Goal: Task Accomplishment & Management: Complete application form

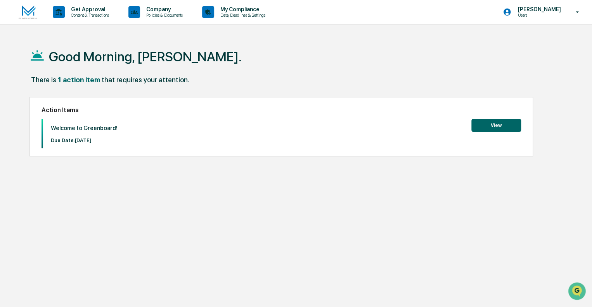
click at [494, 122] on button "View" at bounding box center [496, 125] width 50 height 13
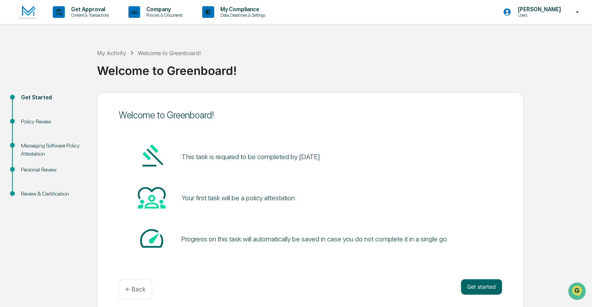
scroll to position [5, 0]
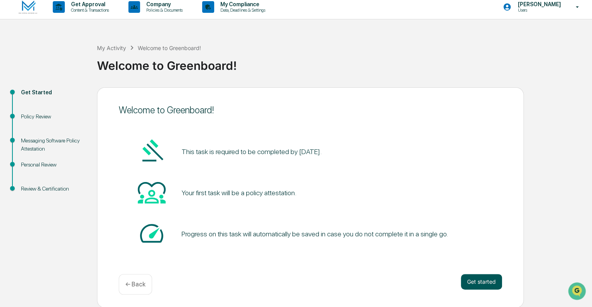
click at [484, 282] on button "Get started" at bounding box center [481, 282] width 41 height 16
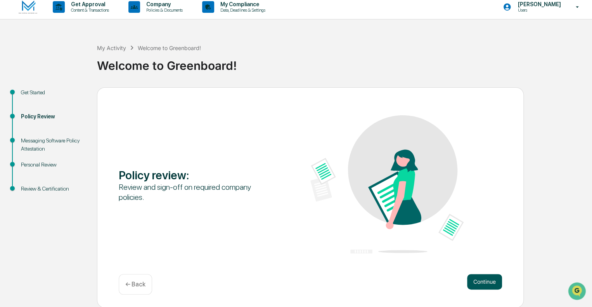
click at [482, 281] on button "Continue" at bounding box center [484, 282] width 35 height 16
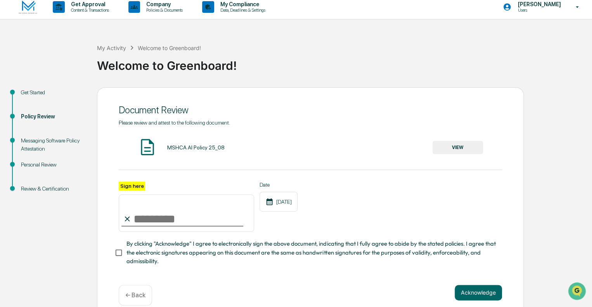
click at [471, 147] on button "VIEW" at bounding box center [457, 147] width 50 height 13
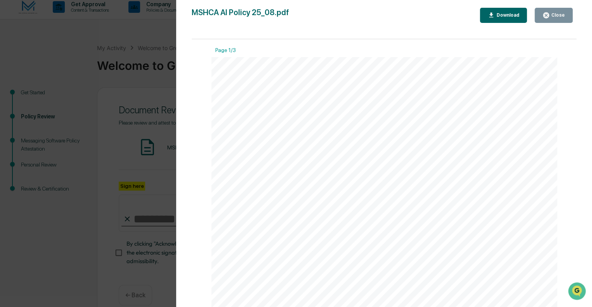
click at [555, 15] on div "Close" at bounding box center [556, 14] width 15 height 5
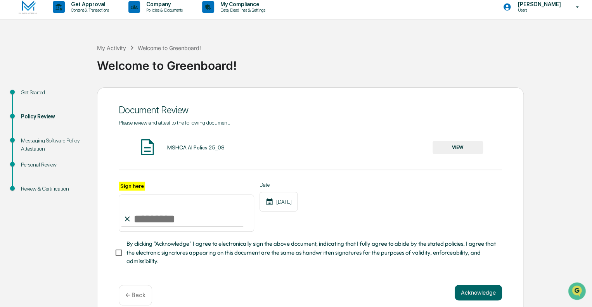
click at [153, 212] on input "Sign here" at bounding box center [186, 212] width 135 height 37
type input "**********"
click at [266, 227] on div "Date [DATE]" at bounding box center [278, 206] width 38 height 50
click at [474, 295] on button "Acknowledge" at bounding box center [477, 293] width 47 height 16
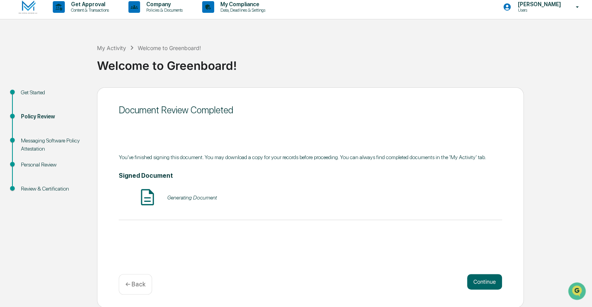
scroll to position [6, 0]
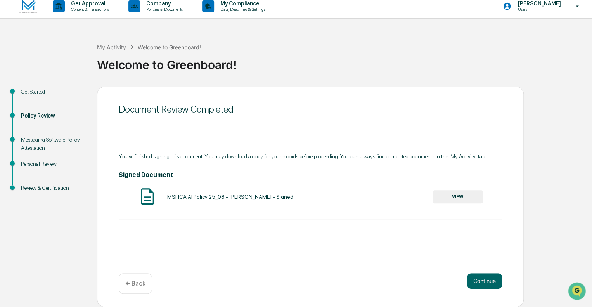
click at [454, 194] on button "VIEW" at bounding box center [457, 196] width 50 height 13
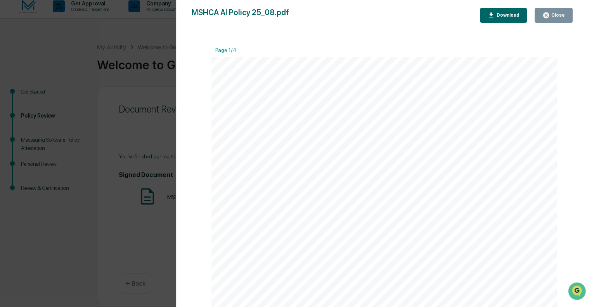
click at [552, 15] on div "Close" at bounding box center [556, 14] width 15 height 5
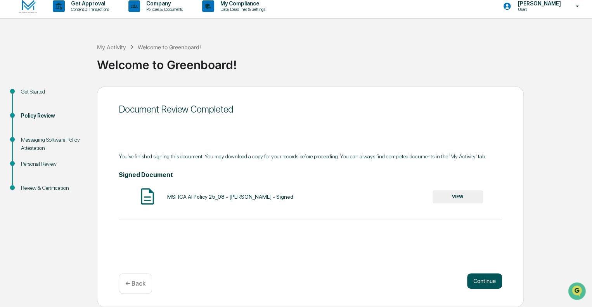
click at [481, 279] on button "Continue" at bounding box center [484, 281] width 35 height 16
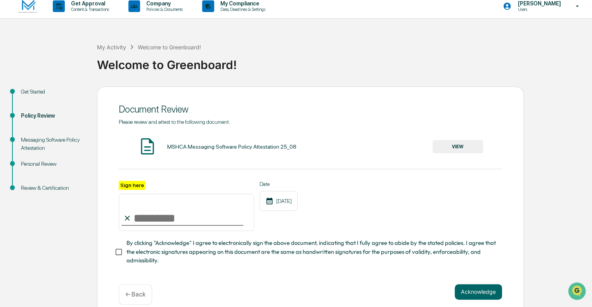
click at [156, 216] on input "Sign here" at bounding box center [186, 211] width 135 height 37
type input "**********"
click at [293, 223] on div "Date [DATE]" at bounding box center [278, 206] width 38 height 50
click at [479, 295] on button "Acknowledge" at bounding box center [477, 292] width 47 height 16
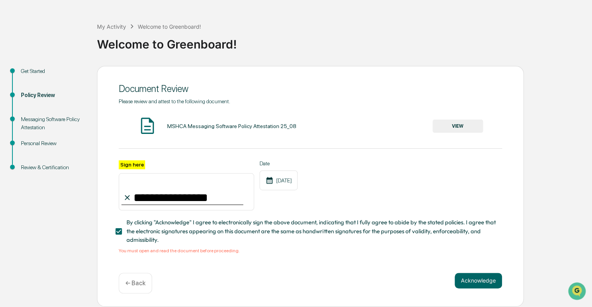
scroll to position [29, 0]
click at [467, 123] on button "VIEW" at bounding box center [457, 125] width 50 height 13
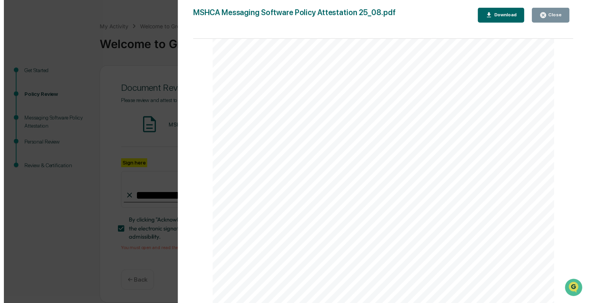
scroll to position [233, 0]
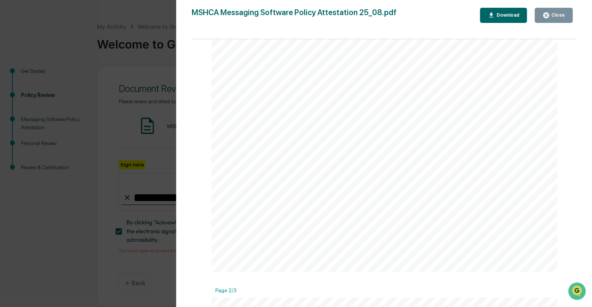
click at [560, 17] on div "Close" at bounding box center [556, 14] width 15 height 5
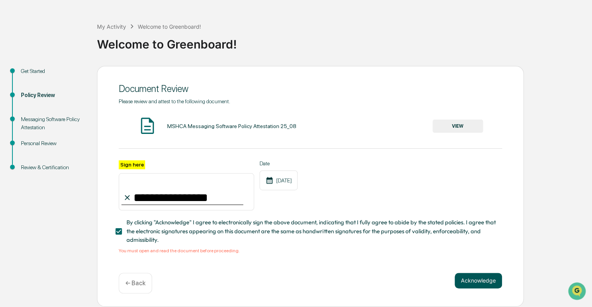
click at [484, 276] on button "Acknowledge" at bounding box center [477, 281] width 47 height 16
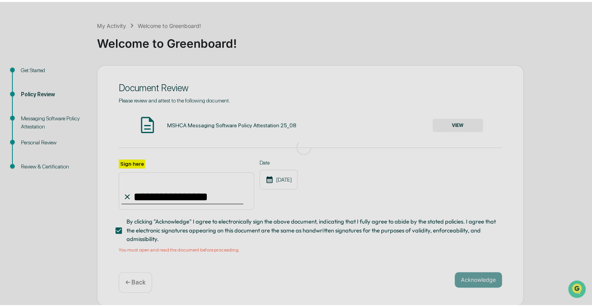
scroll to position [6, 0]
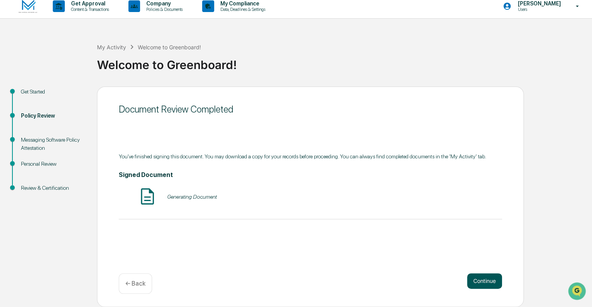
click at [485, 283] on button "Continue" at bounding box center [484, 281] width 35 height 16
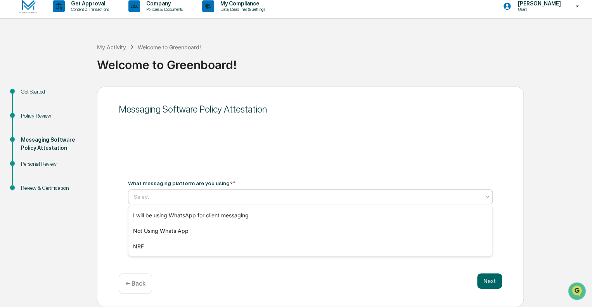
click at [173, 193] on div at bounding box center [307, 197] width 347 height 8
click at [155, 198] on div at bounding box center [307, 197] width 347 height 8
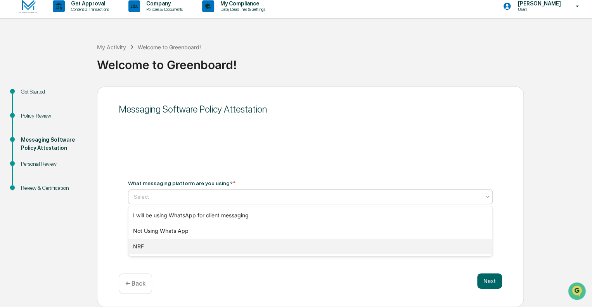
click at [151, 247] on div "NRF" at bounding box center [310, 246] width 364 height 16
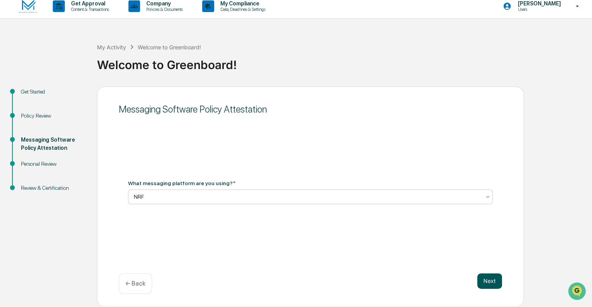
click at [488, 280] on button "Next" at bounding box center [489, 281] width 25 height 16
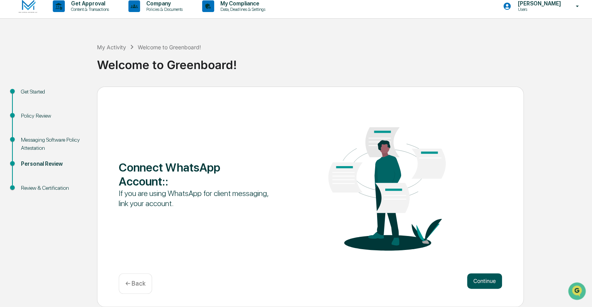
click at [483, 277] on button "Continue" at bounding box center [484, 281] width 35 height 16
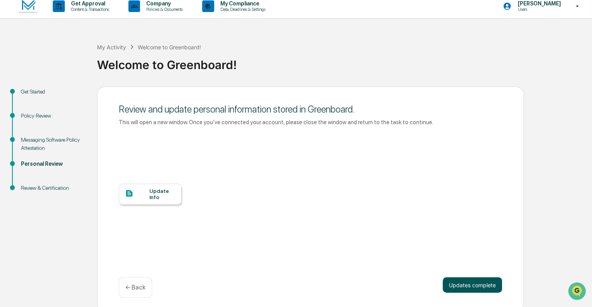
click at [490, 279] on button "Updates complete" at bounding box center [471, 285] width 59 height 16
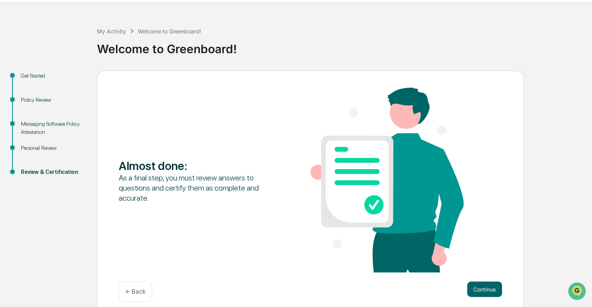
scroll to position [30, 0]
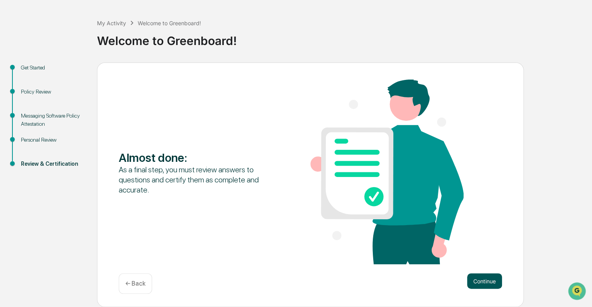
click at [490, 286] on button "Continue" at bounding box center [484, 281] width 35 height 16
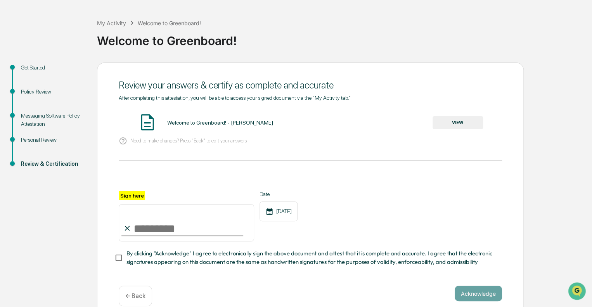
click at [140, 226] on input "Sign here" at bounding box center [186, 222] width 135 height 37
type input "**********"
click at [285, 225] on div "Date [DATE]" at bounding box center [278, 216] width 38 height 50
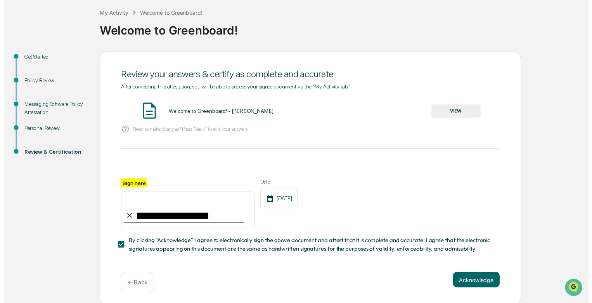
scroll to position [45, 0]
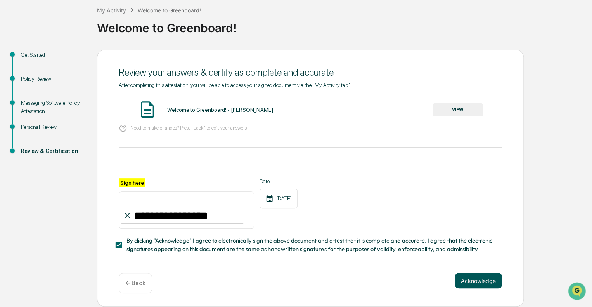
click at [480, 276] on button "Acknowledge" at bounding box center [477, 281] width 47 height 16
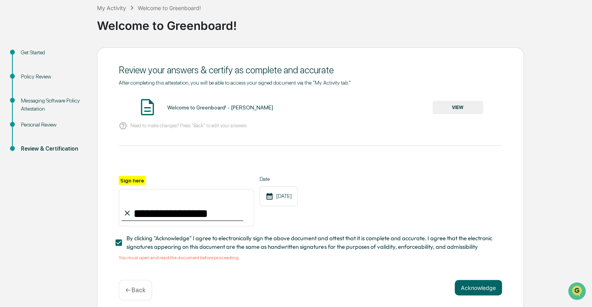
click at [465, 103] on button "VIEW" at bounding box center [457, 107] width 50 height 13
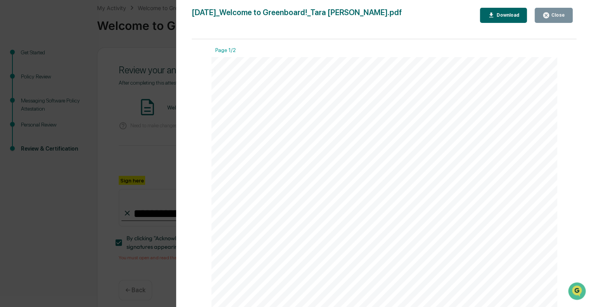
click at [555, 15] on div "Close" at bounding box center [556, 14] width 15 height 5
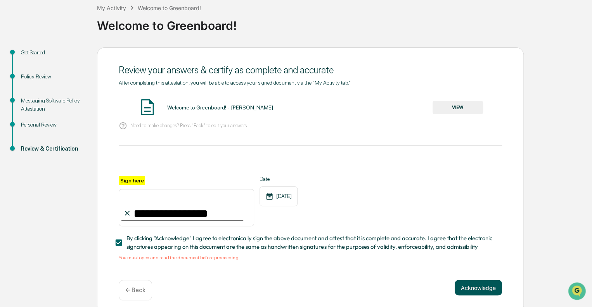
click at [475, 286] on button "Acknowledge" at bounding box center [477, 288] width 47 height 16
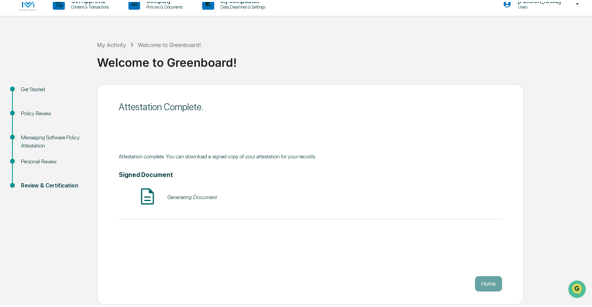
scroll to position [6, 0]
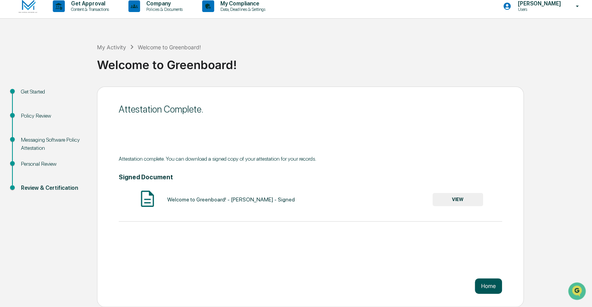
click at [483, 286] on button "Home" at bounding box center [488, 286] width 27 height 16
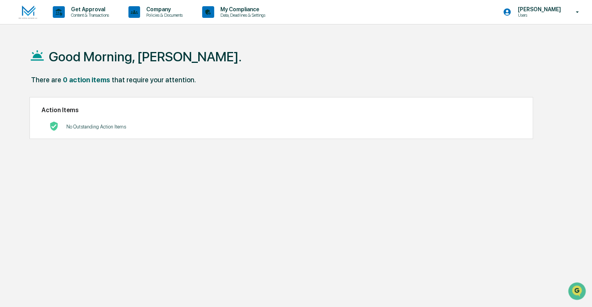
drag, startPoint x: 26, startPoint y: 8, endPoint x: 104, endPoint y: 32, distance: 82.0
click at [26, 8] on img at bounding box center [28, 12] width 19 height 14
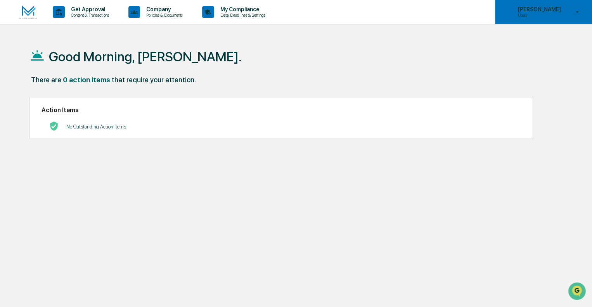
click at [518, 7] on p "[PERSON_NAME]" at bounding box center [537, 9] width 53 height 6
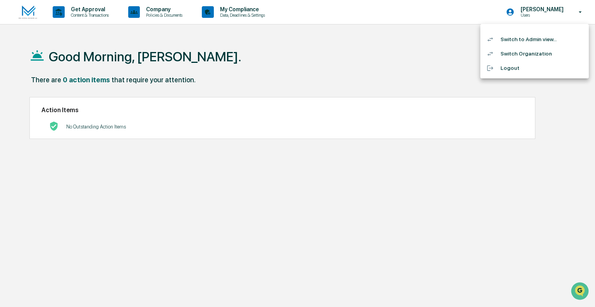
click at [520, 52] on li "Switch Organization" at bounding box center [535, 54] width 109 height 14
